Goal: Transaction & Acquisition: Purchase product/service

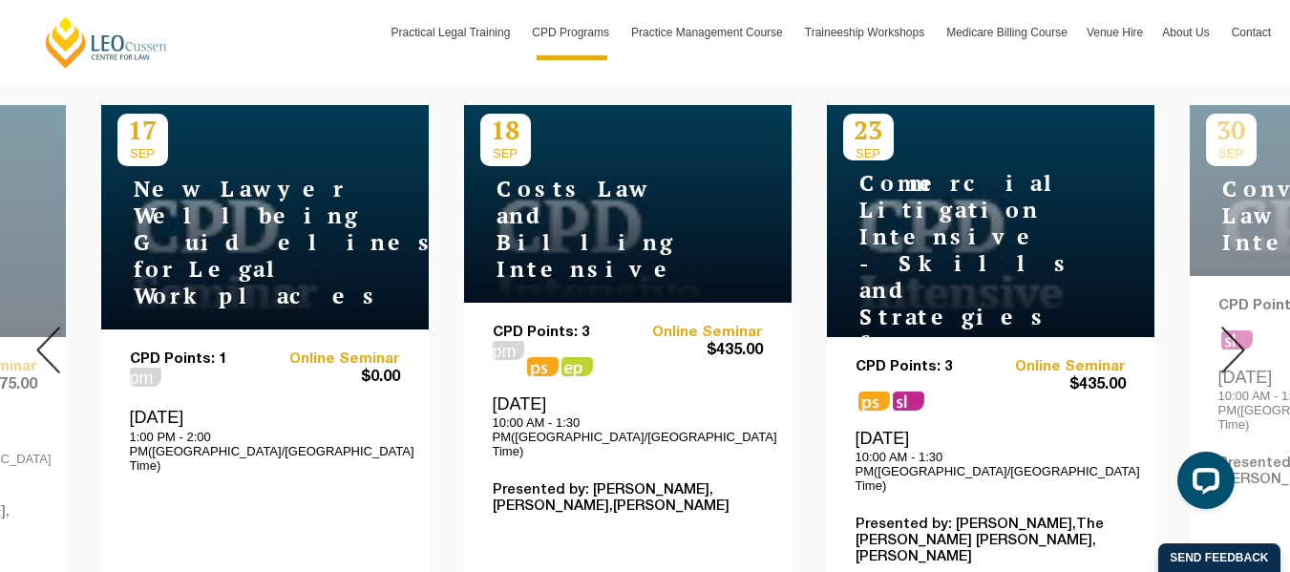
scroll to position [764, 0]
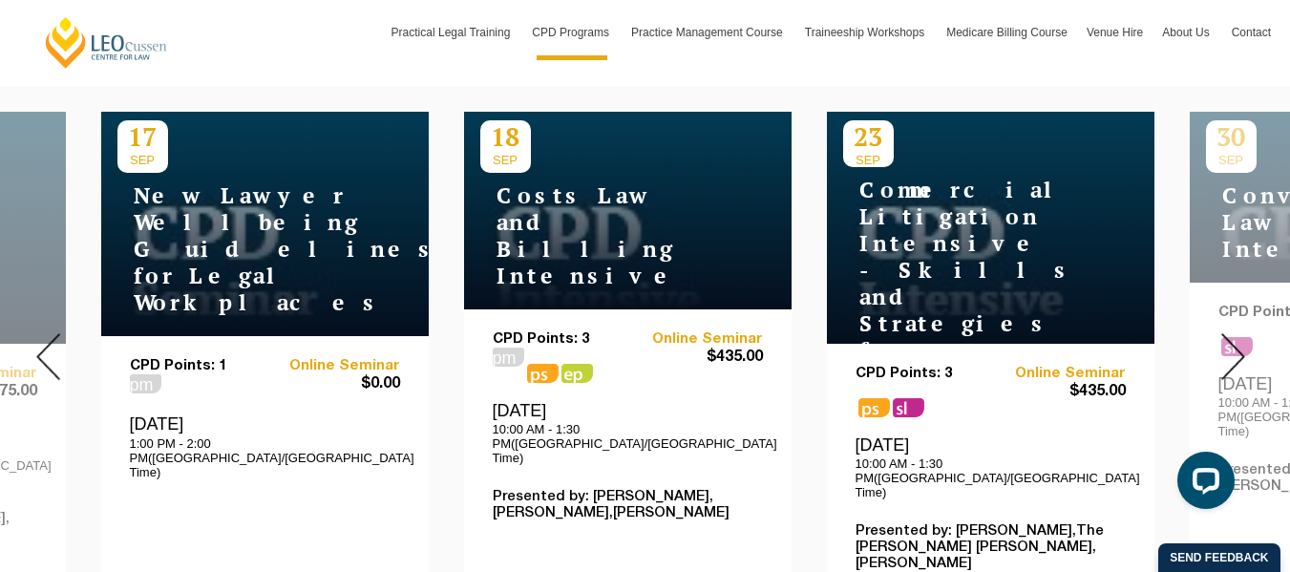
click at [1237, 338] on img at bounding box center [1234, 356] width 24 height 47
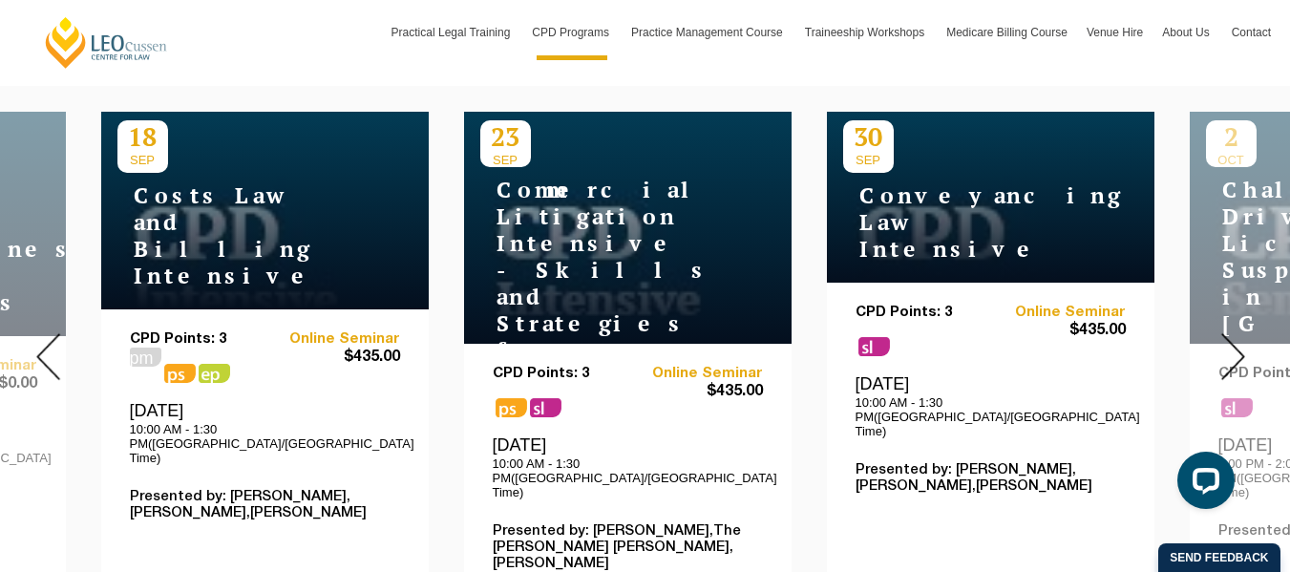
click at [1237, 339] on img at bounding box center [1234, 356] width 24 height 47
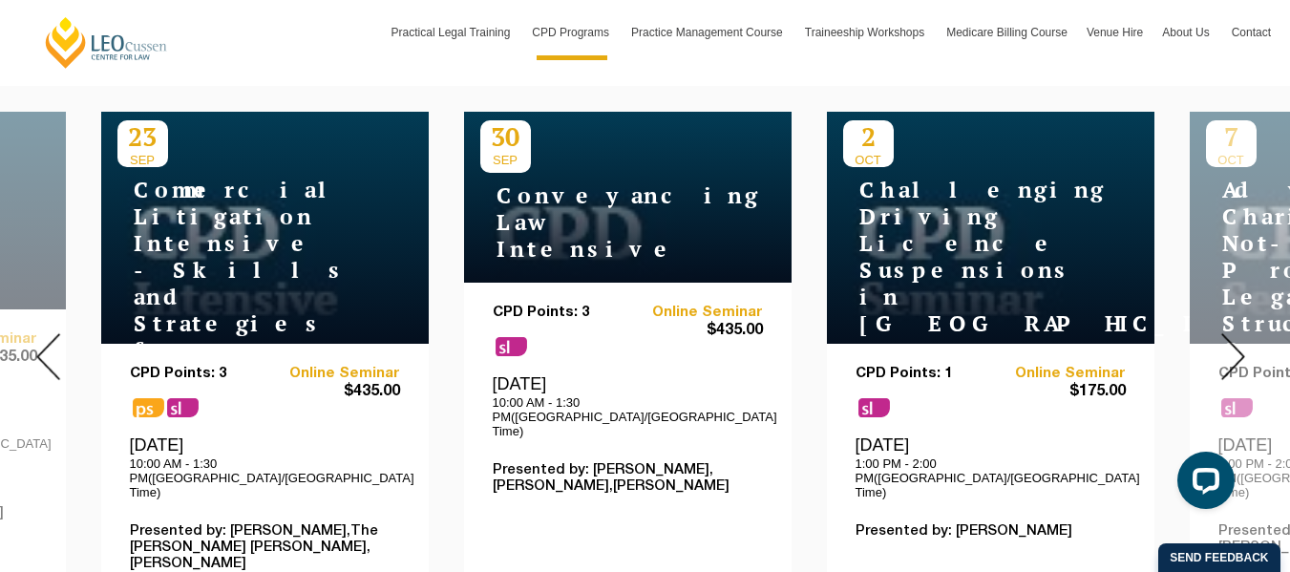
click at [1237, 339] on img at bounding box center [1234, 356] width 24 height 47
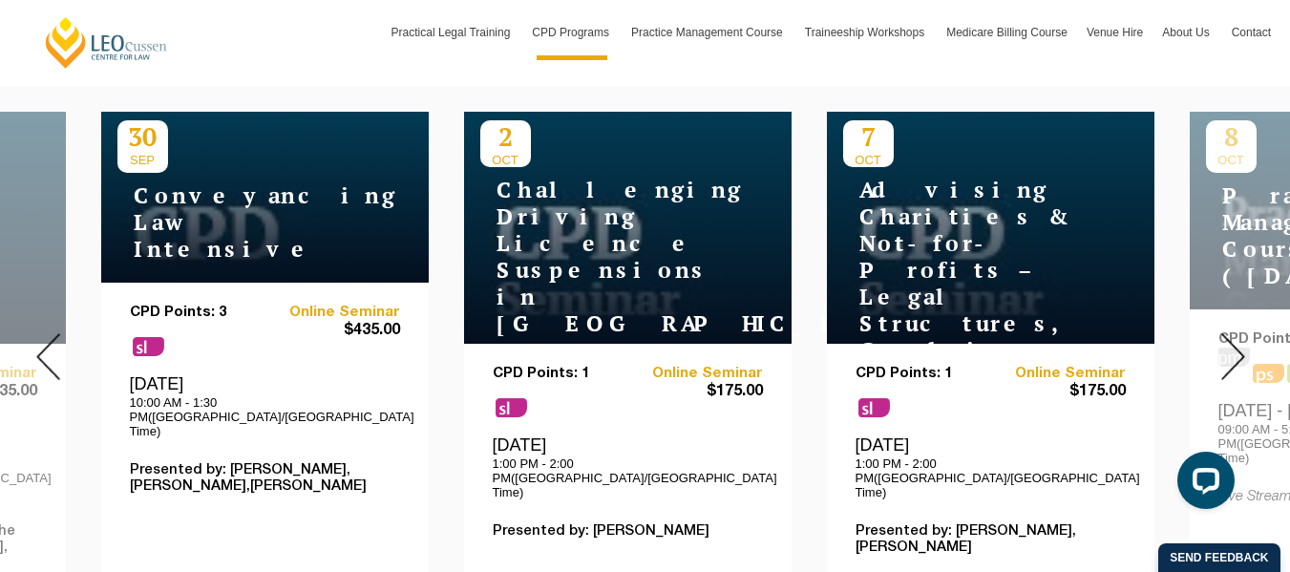
click at [1237, 339] on img at bounding box center [1234, 356] width 24 height 47
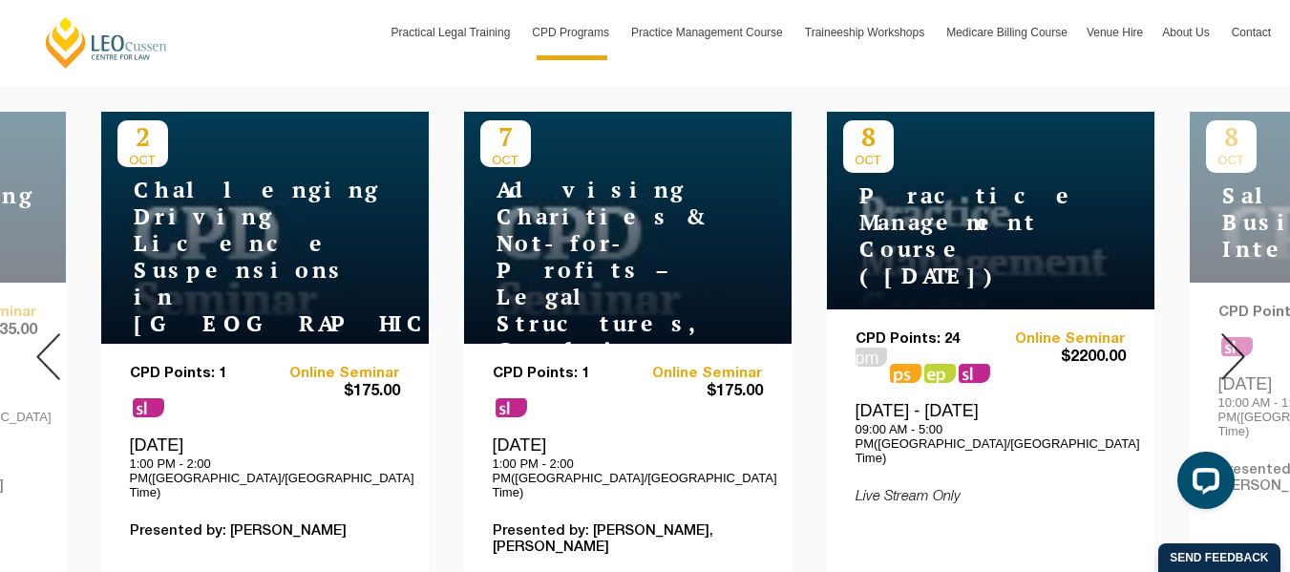
click at [1237, 339] on img at bounding box center [1234, 356] width 24 height 47
click at [1241, 336] on img at bounding box center [1234, 356] width 24 height 47
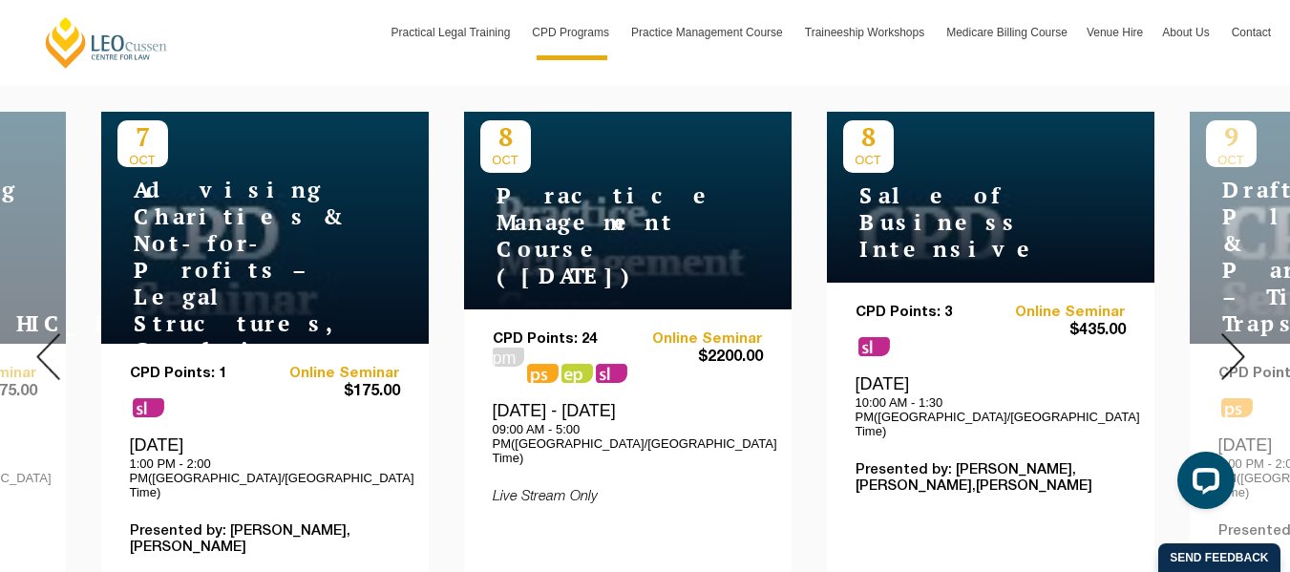
click at [1241, 336] on img at bounding box center [1234, 356] width 24 height 47
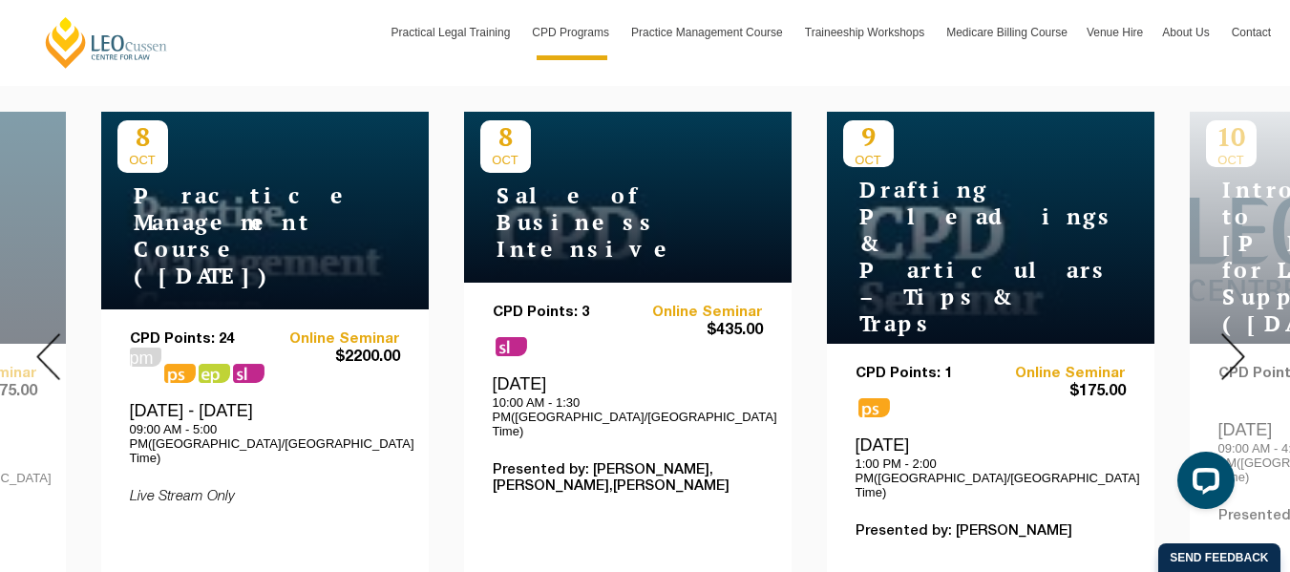
click at [1241, 336] on img at bounding box center [1234, 356] width 24 height 47
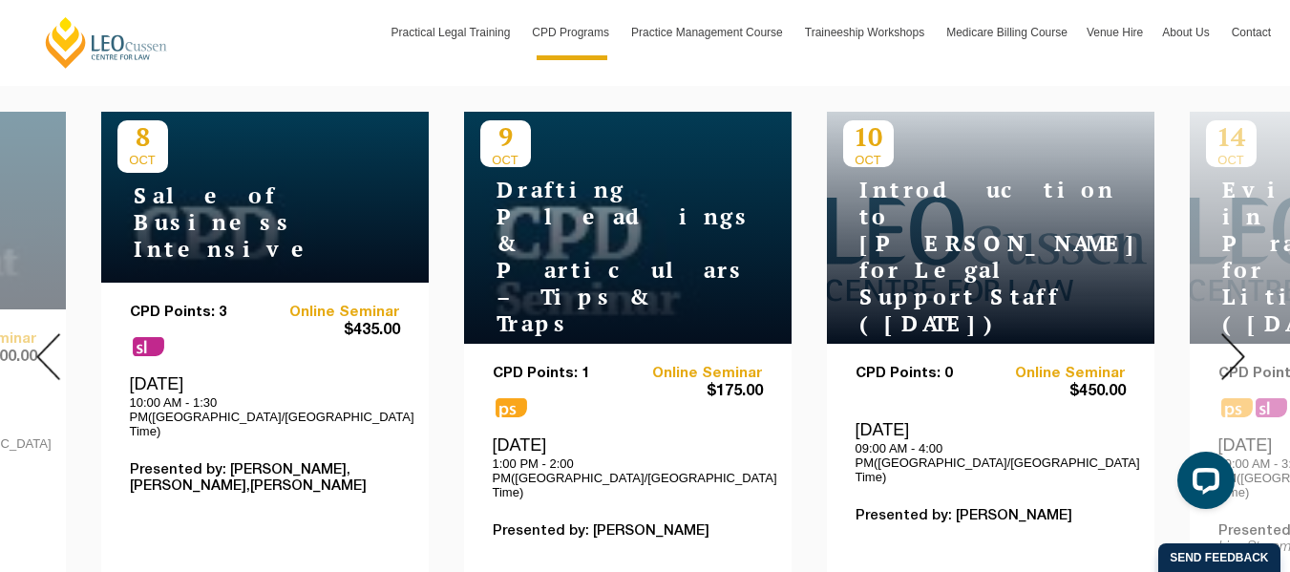
click at [1241, 336] on img at bounding box center [1234, 356] width 24 height 47
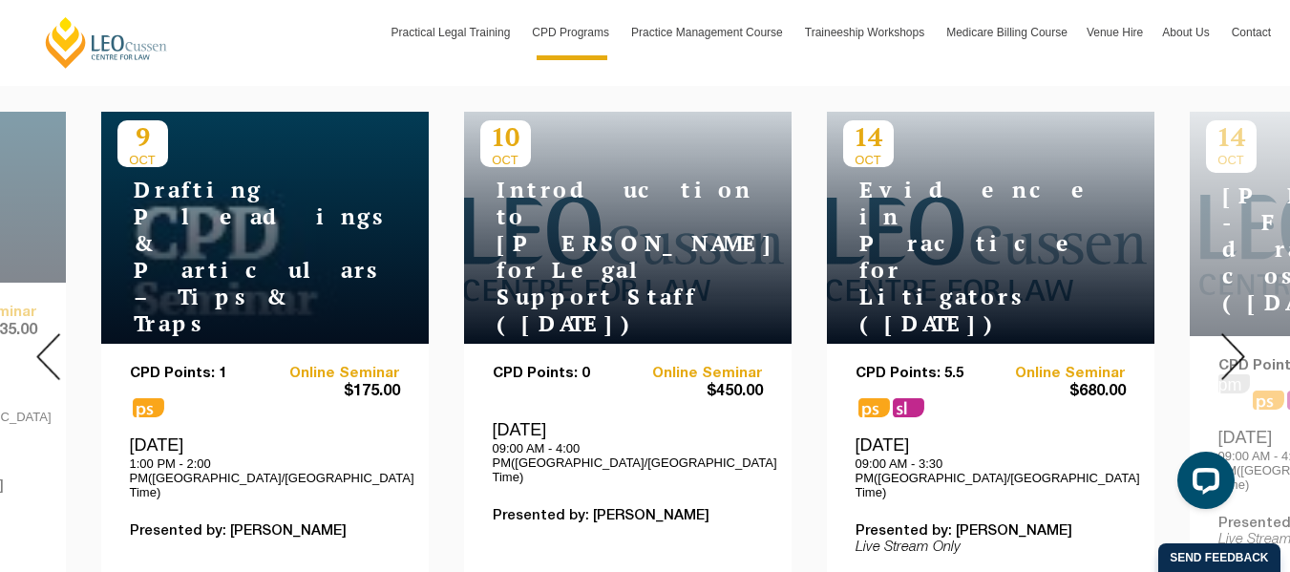
click at [1241, 336] on img at bounding box center [1234, 356] width 24 height 47
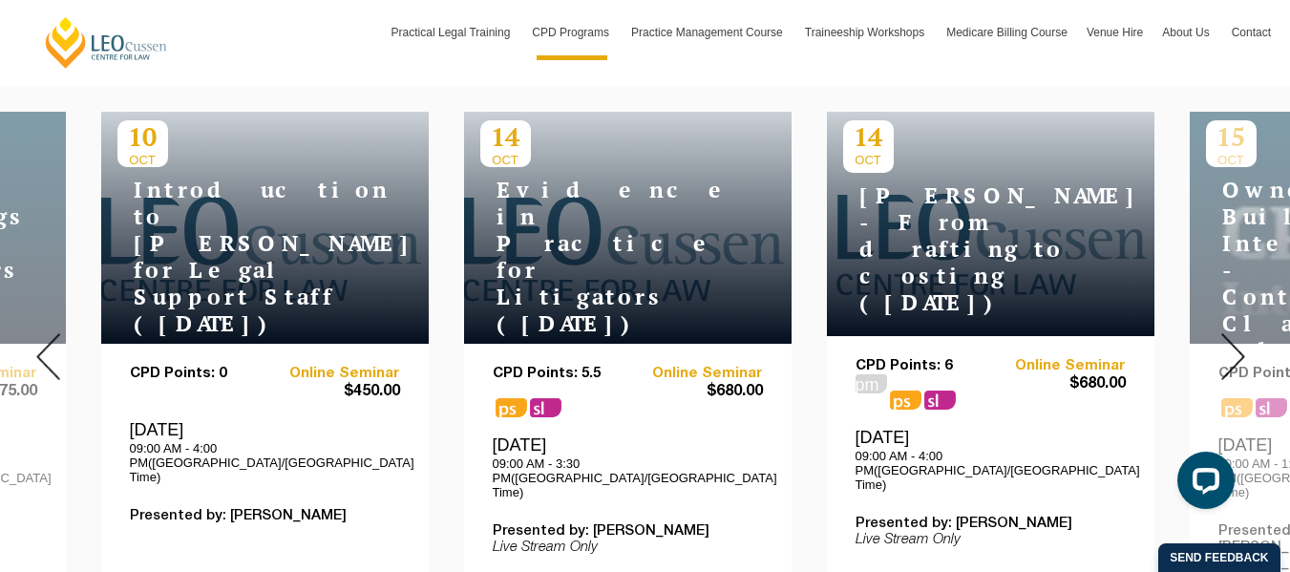
click at [1241, 336] on img at bounding box center [1234, 356] width 24 height 47
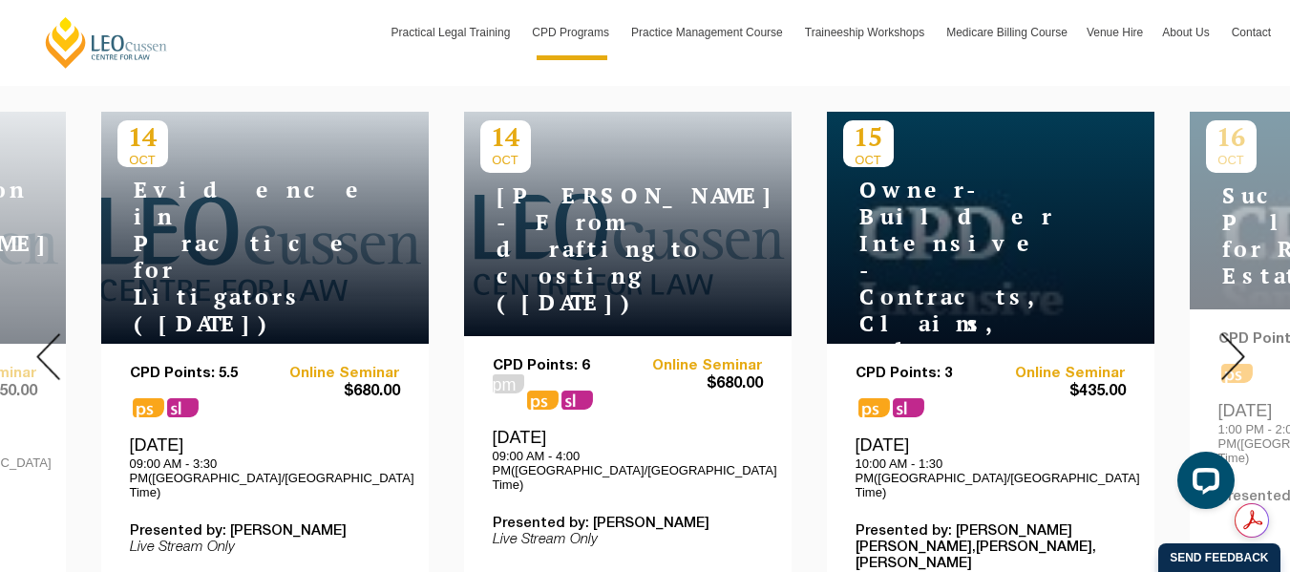
scroll to position [860, 0]
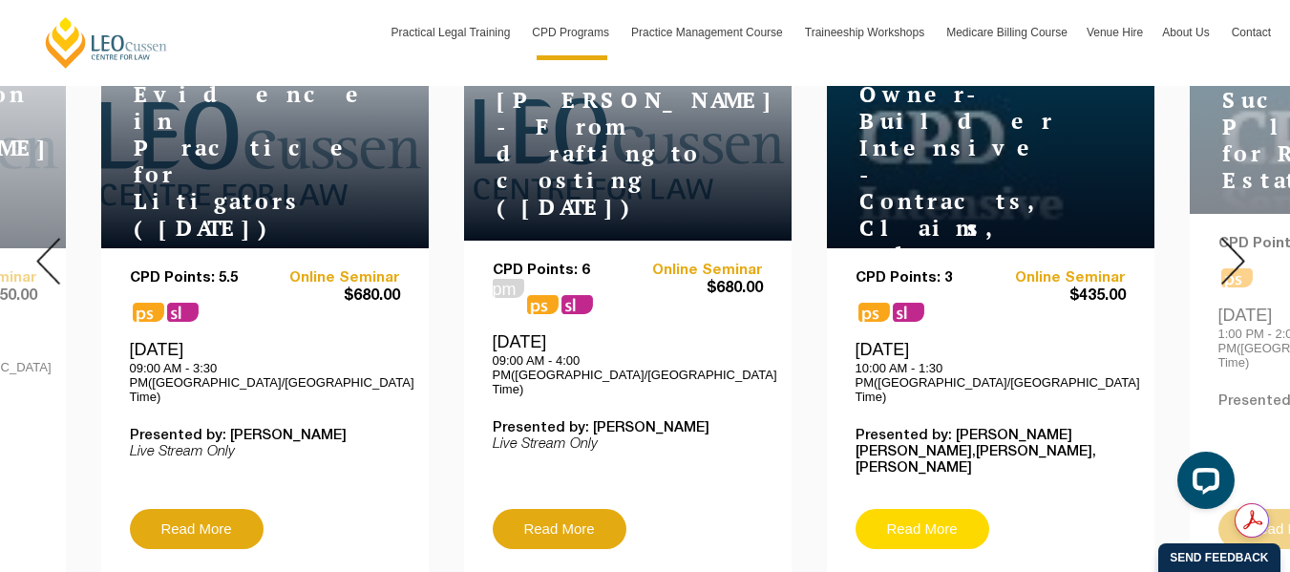
click at [911, 509] on link "Read More" at bounding box center [923, 529] width 134 height 40
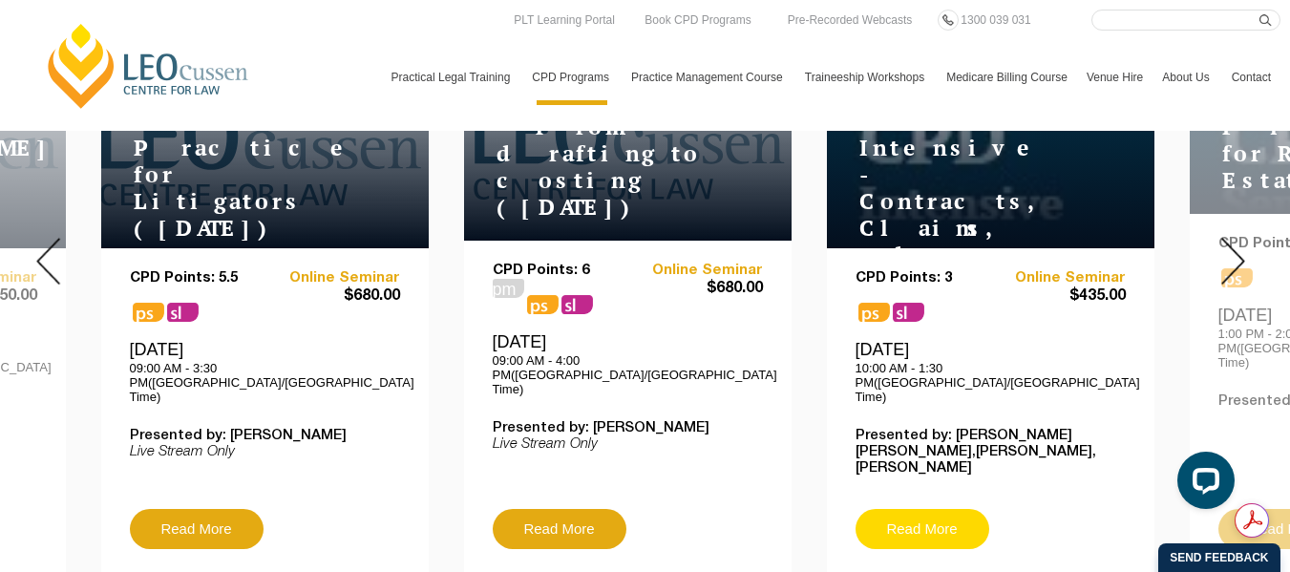
click at [911, 509] on link "Read More" at bounding box center [923, 529] width 134 height 40
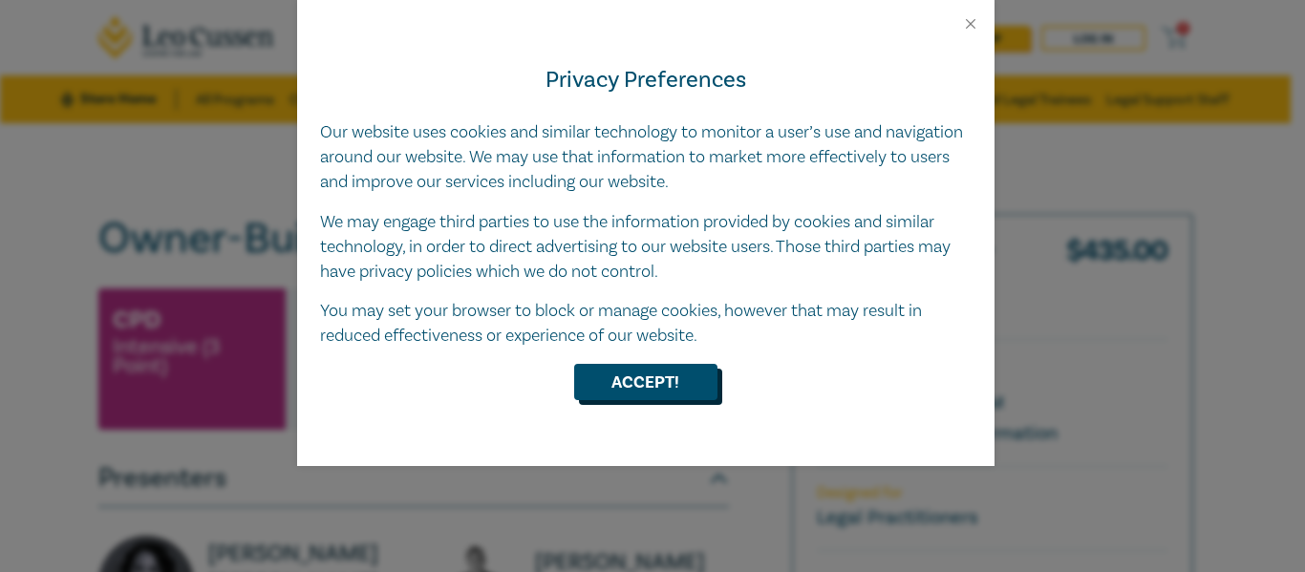
click at [639, 386] on button "Accept!" at bounding box center [645, 382] width 143 height 36
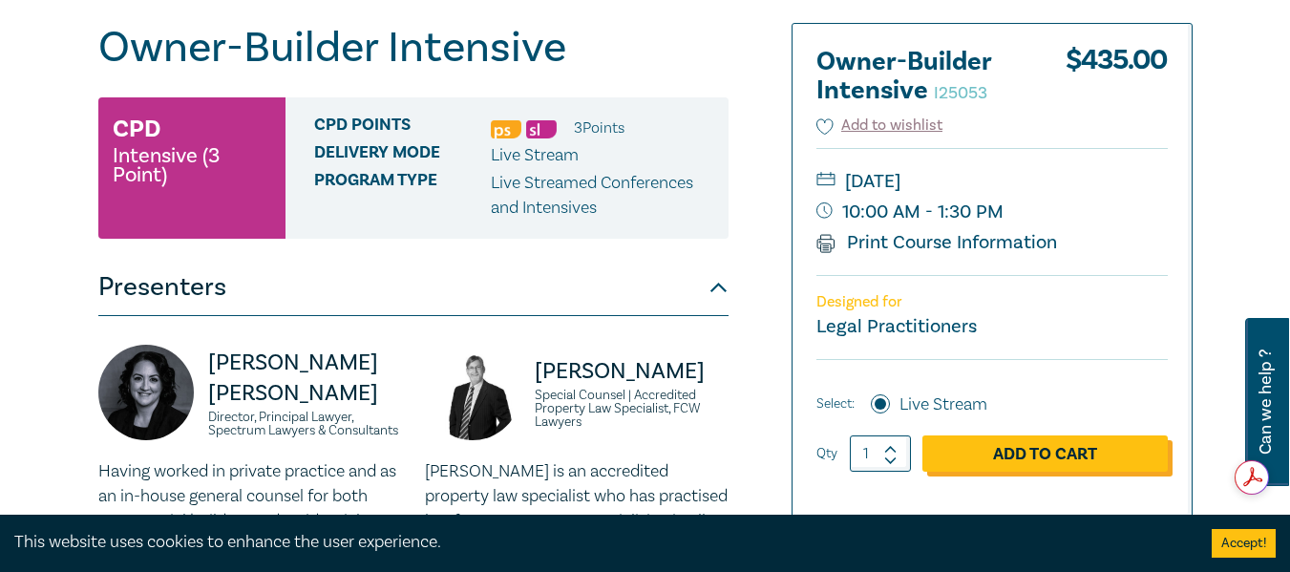
click at [1034, 452] on link "Add to Cart" at bounding box center [1045, 454] width 245 height 36
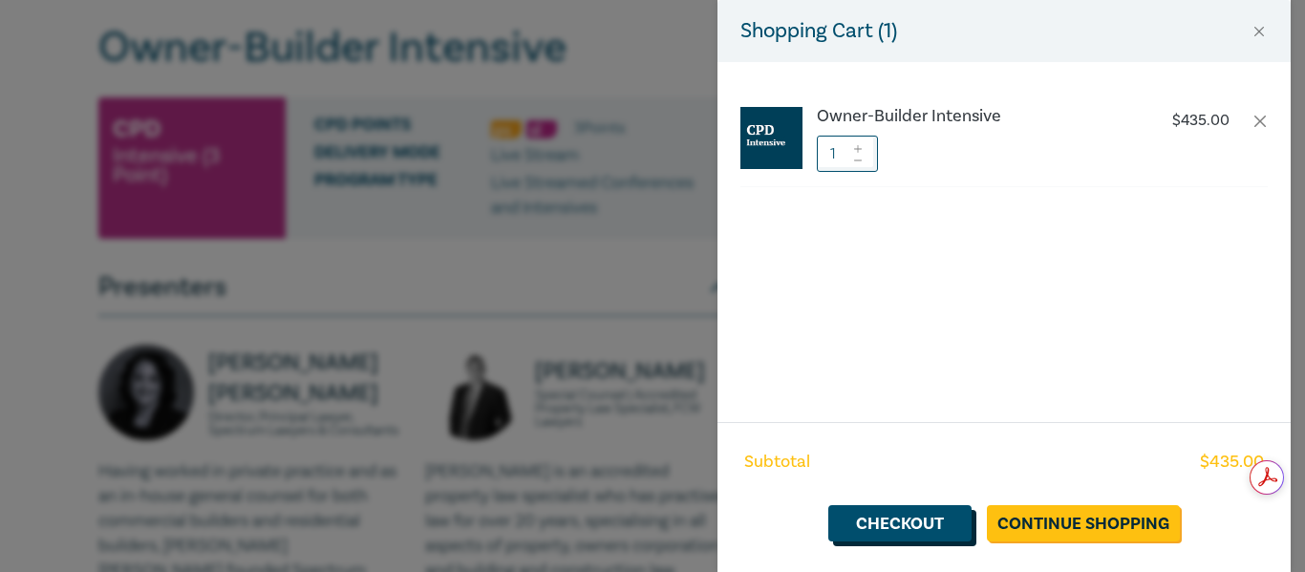
click at [891, 522] on link "Checkout" at bounding box center [899, 523] width 143 height 36
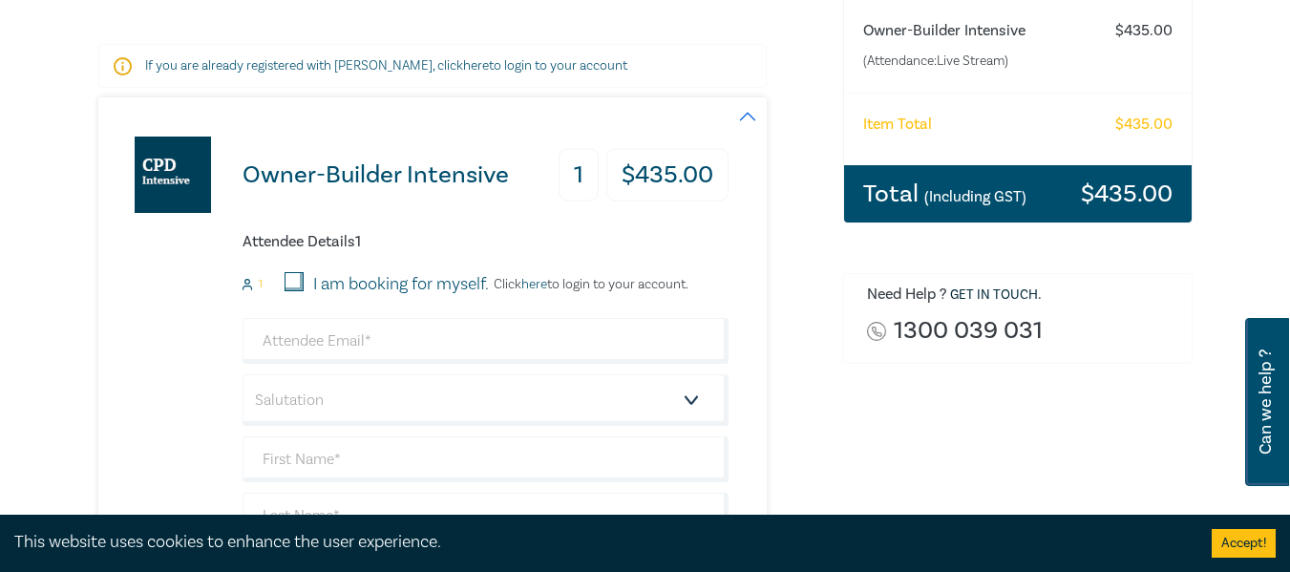
scroll to position [382, 0]
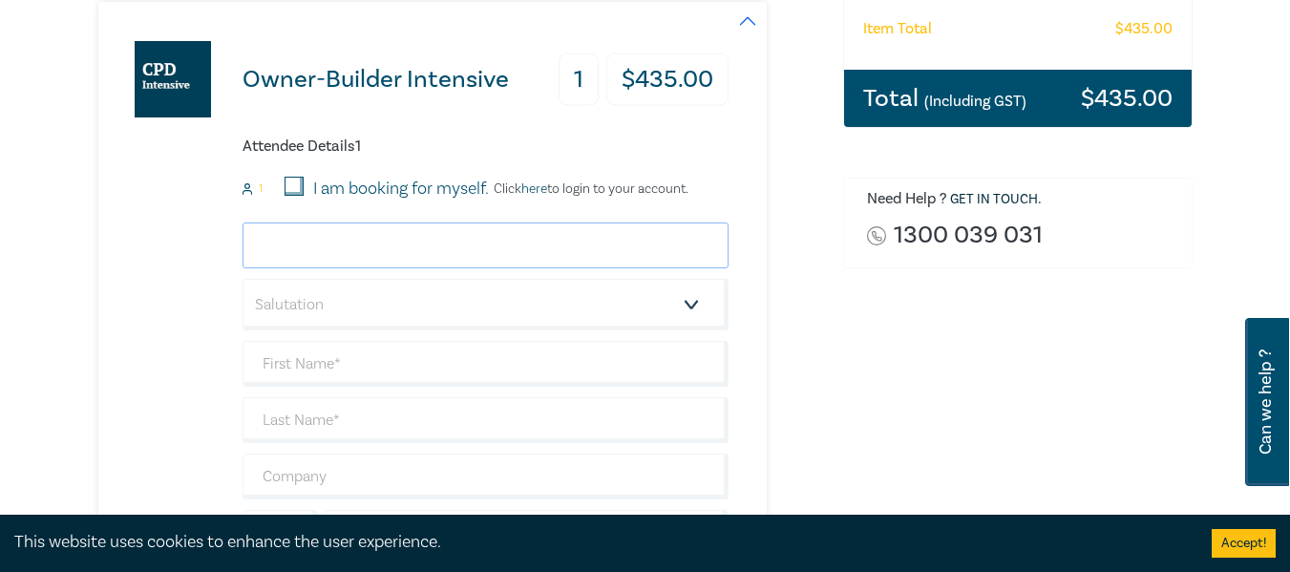
click at [368, 253] on input "email" at bounding box center [486, 246] width 486 height 46
type input "madams@falconeadams.com.au"
click at [371, 292] on select "Salutation Mr. Mrs. Ms. Miss Dr. Prof. Other" at bounding box center [486, 305] width 486 height 52
select select "Mr."
click at [243, 279] on select "Salutation Mr. Mrs. Ms. Miss Dr. Prof. Other" at bounding box center [486, 305] width 486 height 52
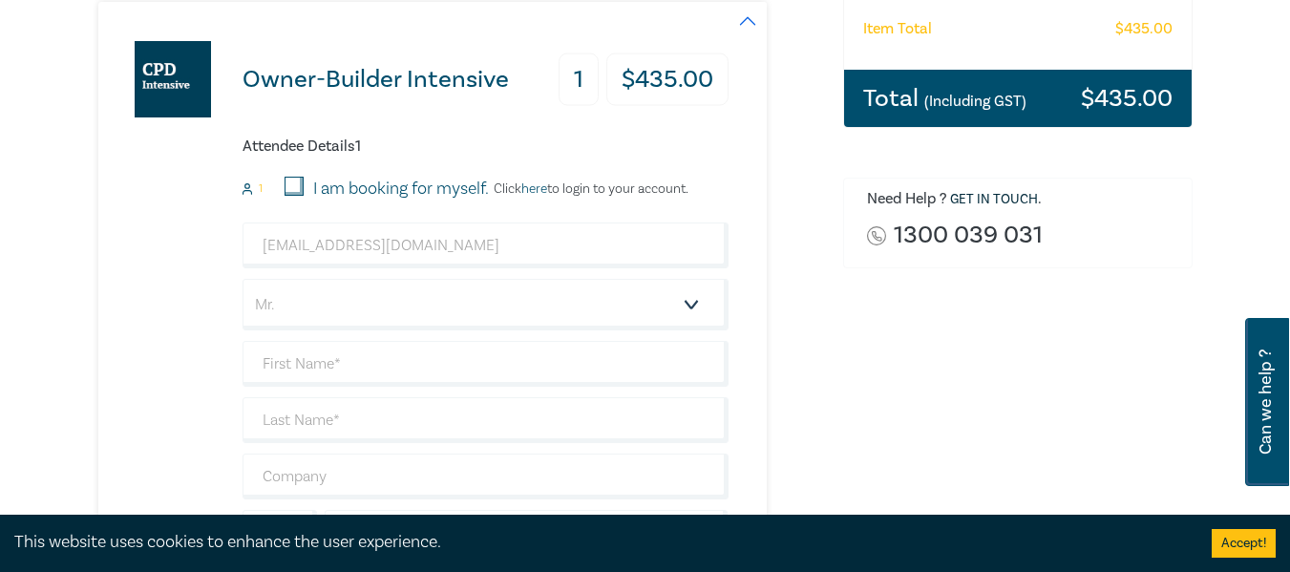
click at [179, 321] on div "Owner-Builder Intensive 1 $ 435.00 Attendee Details 1 1 I am booking for myself…" at bounding box center [413, 329] width 630 height 654
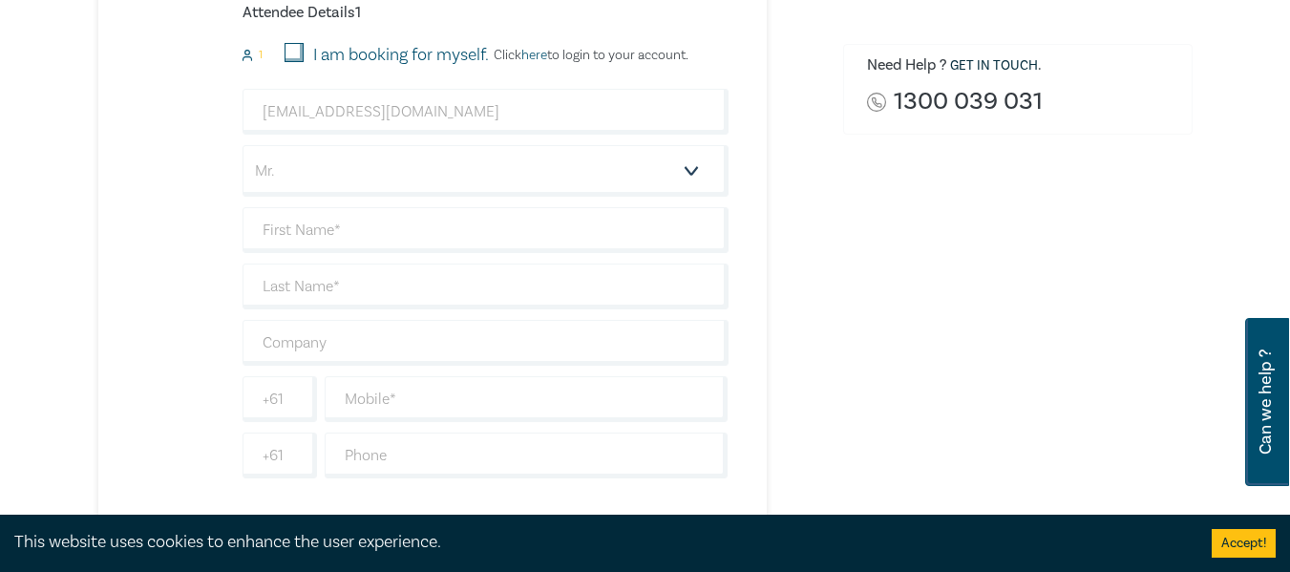
scroll to position [573, 0]
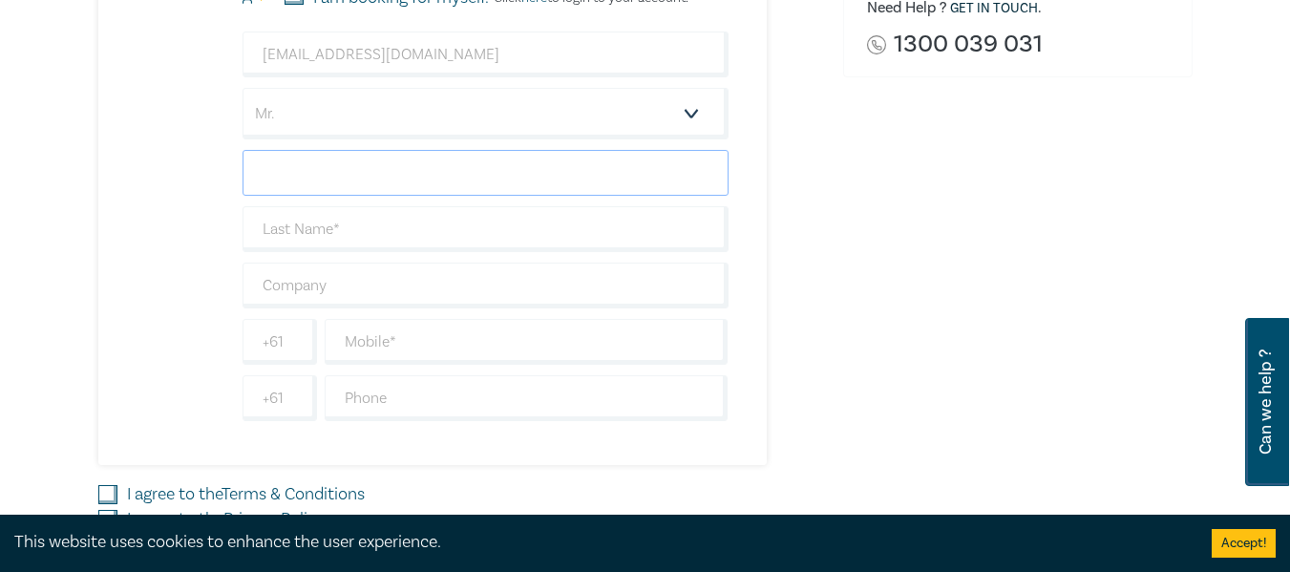
click at [336, 173] on input "text" at bounding box center [486, 173] width 486 height 46
type input "Marcus"
click at [354, 233] on input "text" at bounding box center [486, 229] width 486 height 46
type input "Adams"
click at [351, 289] on input "text" at bounding box center [486, 286] width 486 height 46
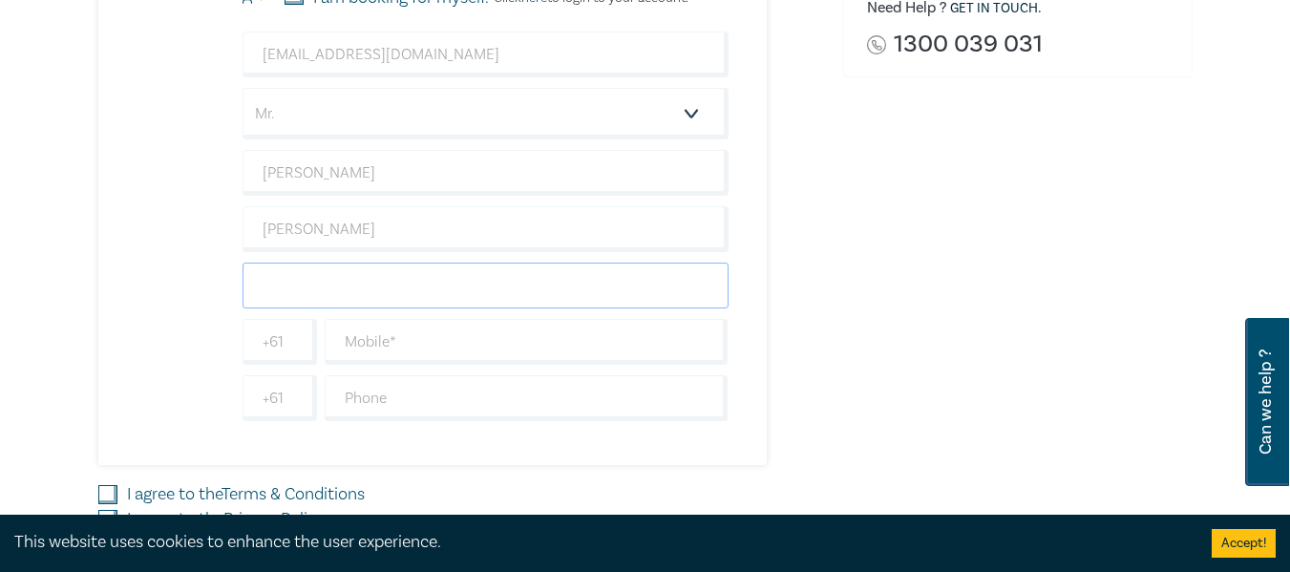
type input "Falcone & Adams Lawyers"
click at [381, 347] on input "text" at bounding box center [527, 342] width 404 height 46
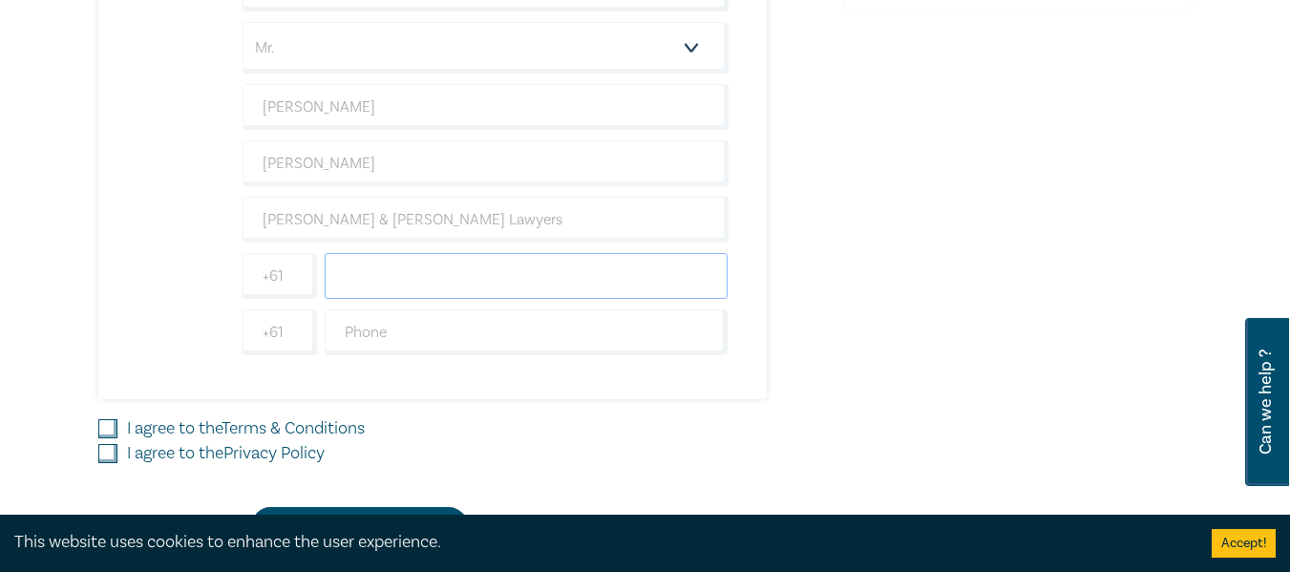
scroll to position [669, 0]
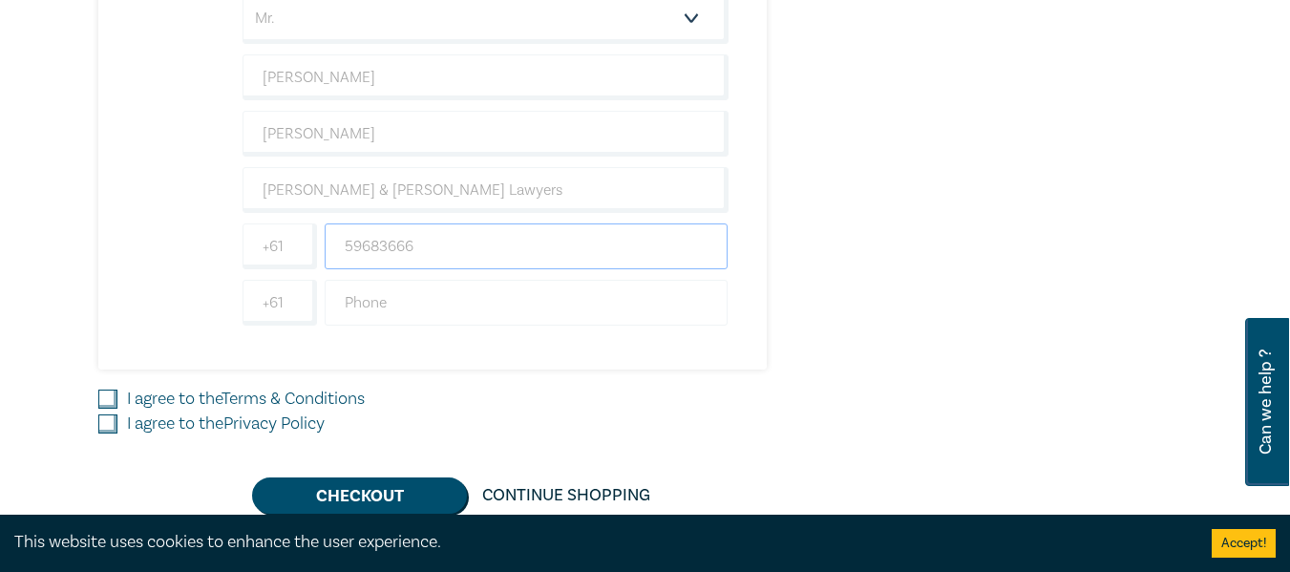
type input "59683666"
click at [406, 300] on input "text" at bounding box center [527, 303] width 404 height 46
type input "59683666"
click at [113, 400] on input "I agree to the Terms & Conditions" at bounding box center [107, 399] width 19 height 19
checkbox input "true"
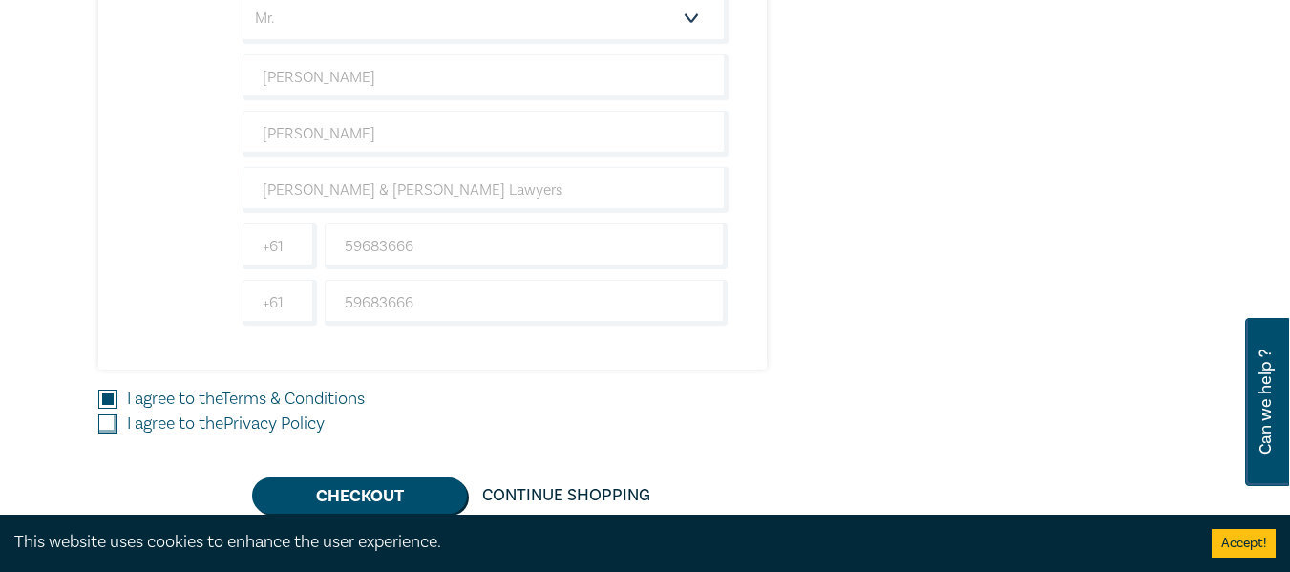
click at [107, 433] on input "I agree to the Privacy Policy" at bounding box center [107, 424] width 19 height 19
checkbox input "true"
click at [304, 484] on button "Checkout" at bounding box center [359, 496] width 215 height 36
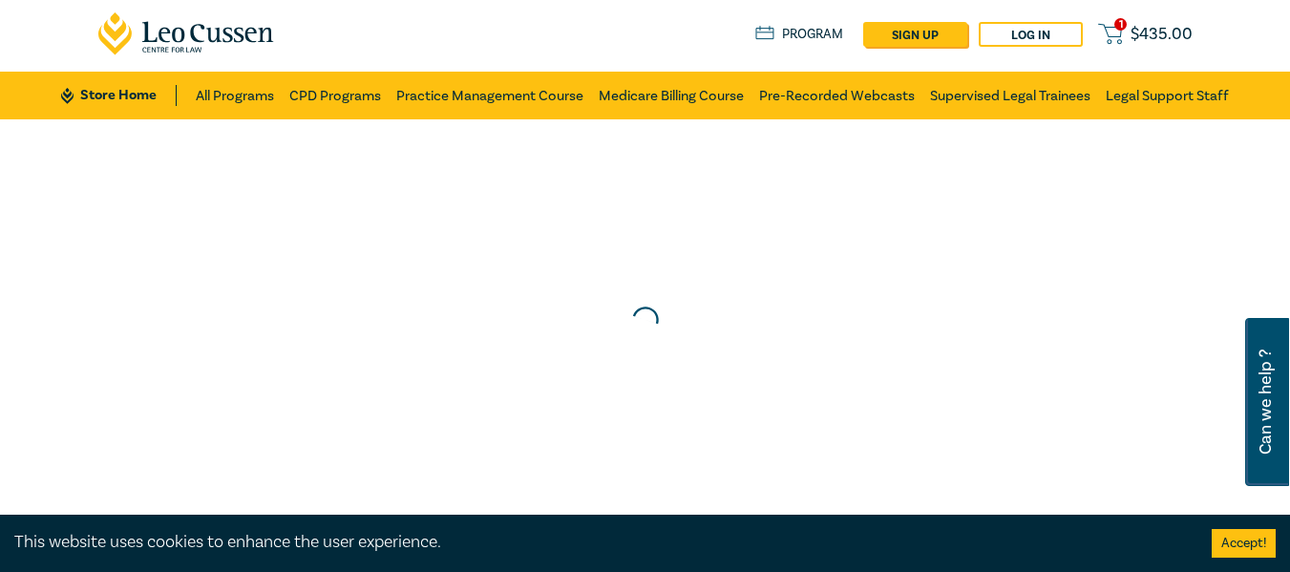
scroll to position [0, 0]
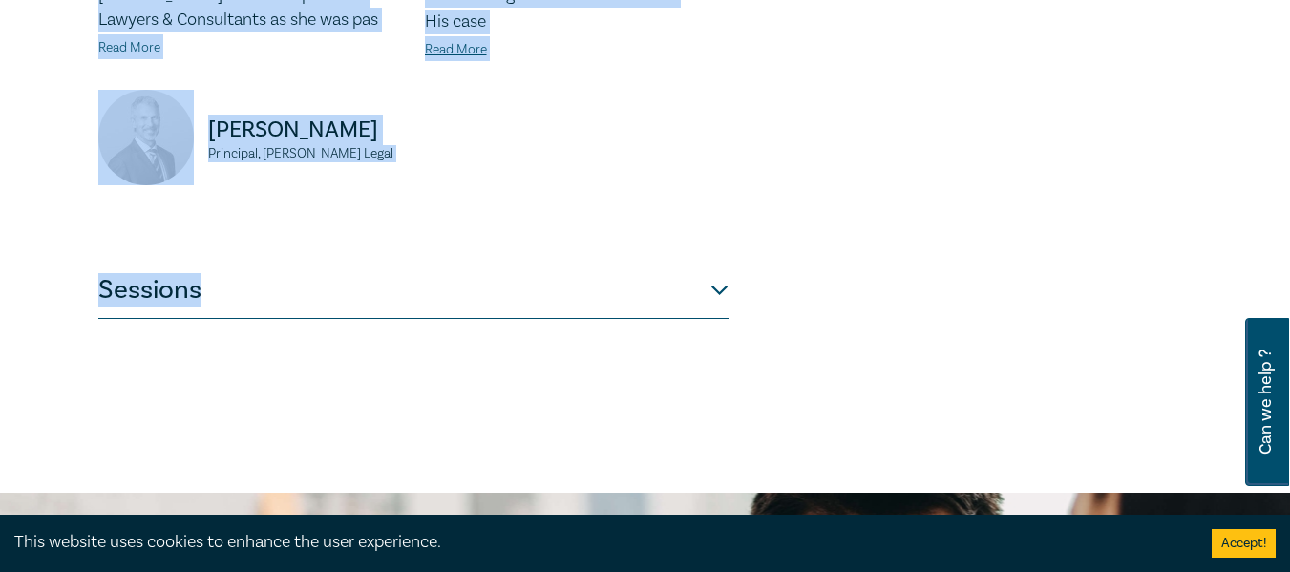
scroll to position [573, 0]
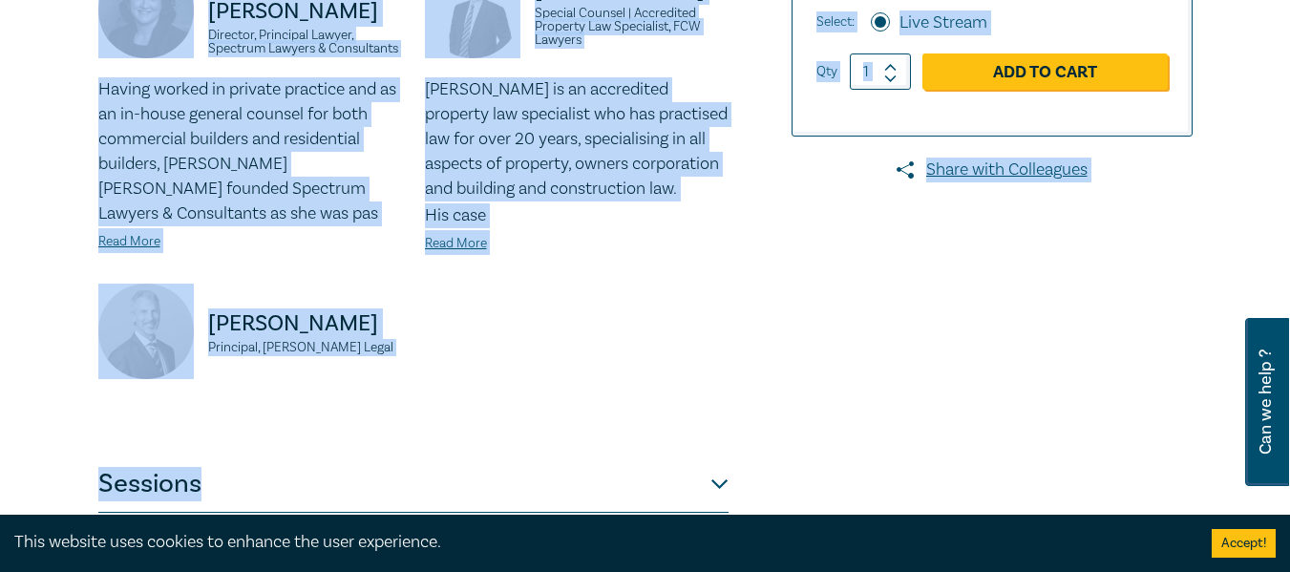
drag, startPoint x: 103, startPoint y: 240, endPoint x: 1075, endPoint y: 348, distance: 977.4
click at [1075, 348] on div "Owner-Builder Intensive I25053 CPD Intensive (3 Point) CPD Points 3 Point s Del…" at bounding box center [646, 118] width 1118 height 955
click at [621, 290] on div "Donna Abu-Elias Director, Principal Lawyer, Spectrum Lawyers & Consultants Havi…" at bounding box center [413, 195] width 653 height 464
